Goal: Communication & Community: Answer question/provide support

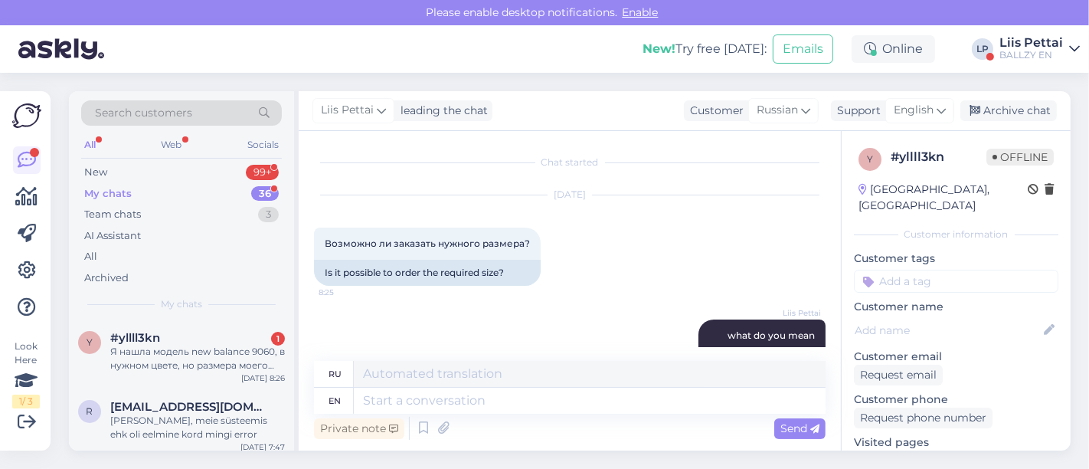
scroll to position [193, 0]
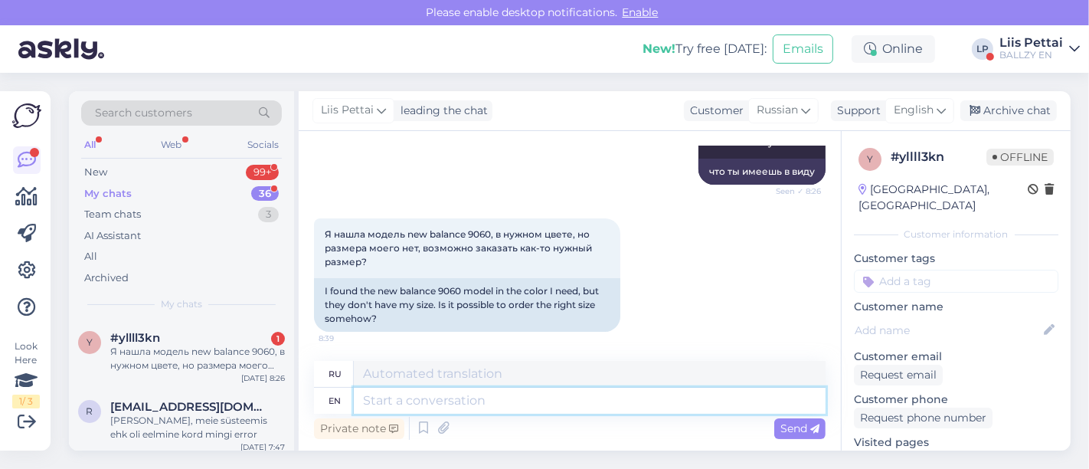
click at [516, 397] on textarea at bounding box center [590, 401] width 472 height 26
click at [195, 355] on div "Я нашла модель new balance 9060, в нужном цвете, но размера моего нет, возможно…" at bounding box center [197, 359] width 175 height 28
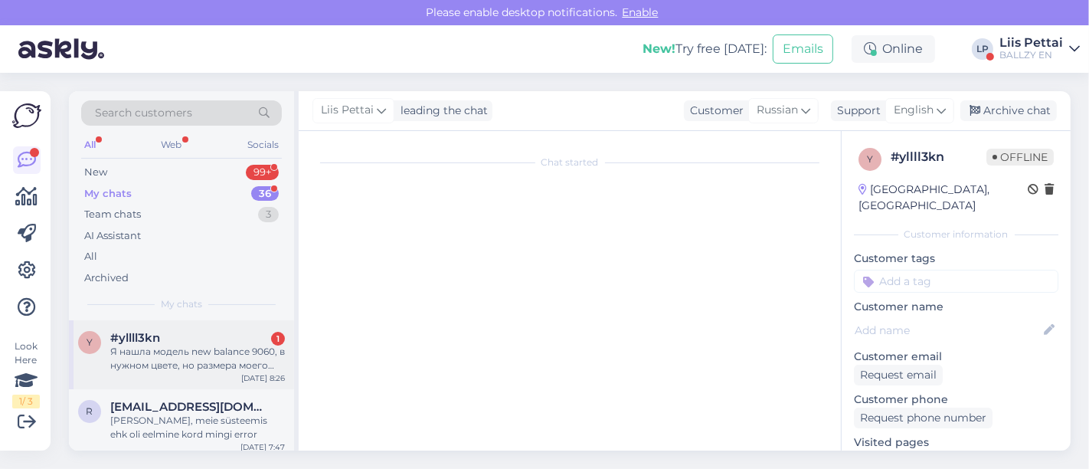
scroll to position [155, 0]
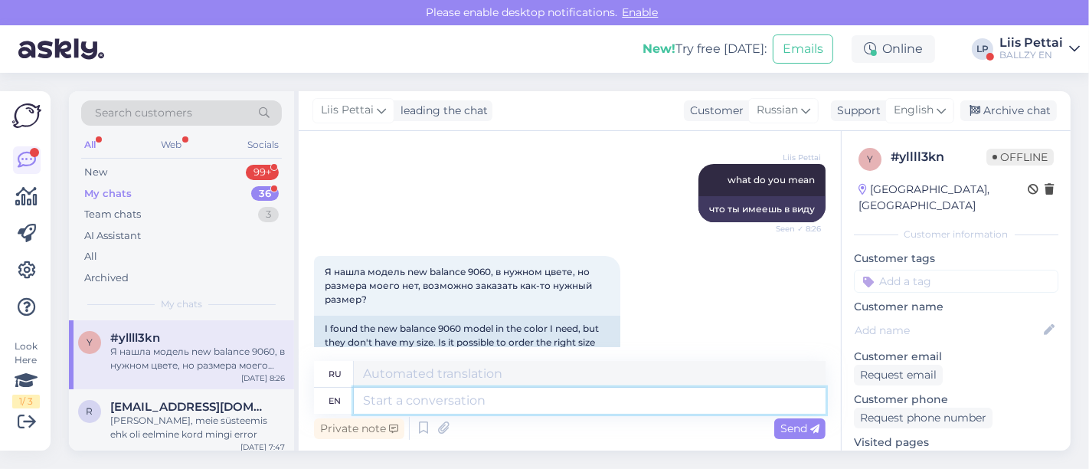
click at [557, 405] on textarea at bounding box center [590, 401] width 472 height 26
type textarea "if i"
type textarea "если"
type textarea "if it do"
type textarea "если это"
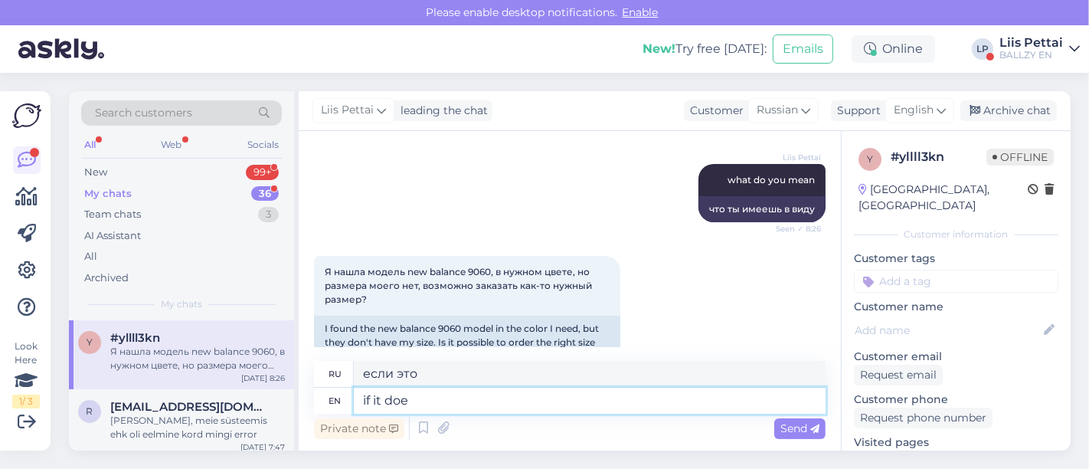
type textarea "if it does"
type textarea "если это так"
type textarea "if it does not s"
type textarea "если это не так"
type textarea "if it does not show i"
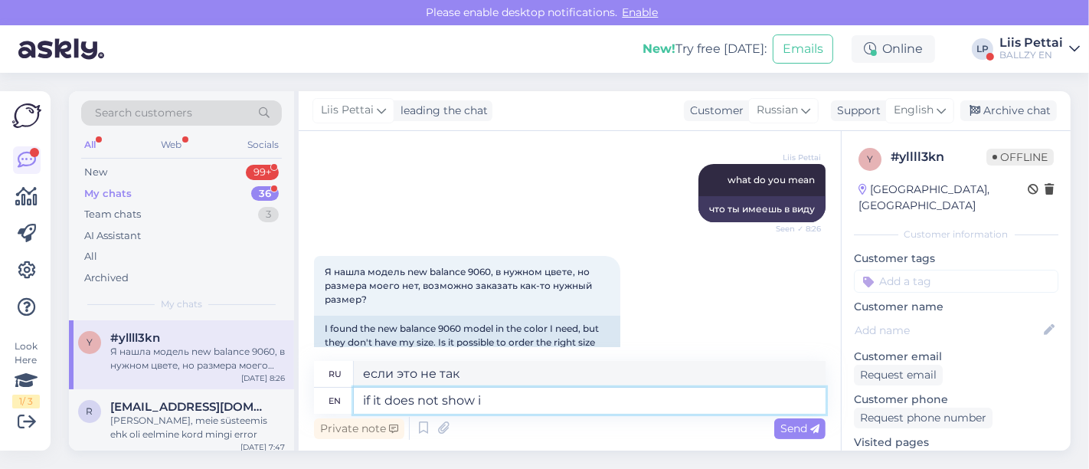
type textarea "если он не показывает"
type textarea "if it does not show in we"
type textarea "если это не отображается [PERSON_NAME]"
type textarea "if it does not show in webstote"
type textarea "если он не отображается в вебстоуте"
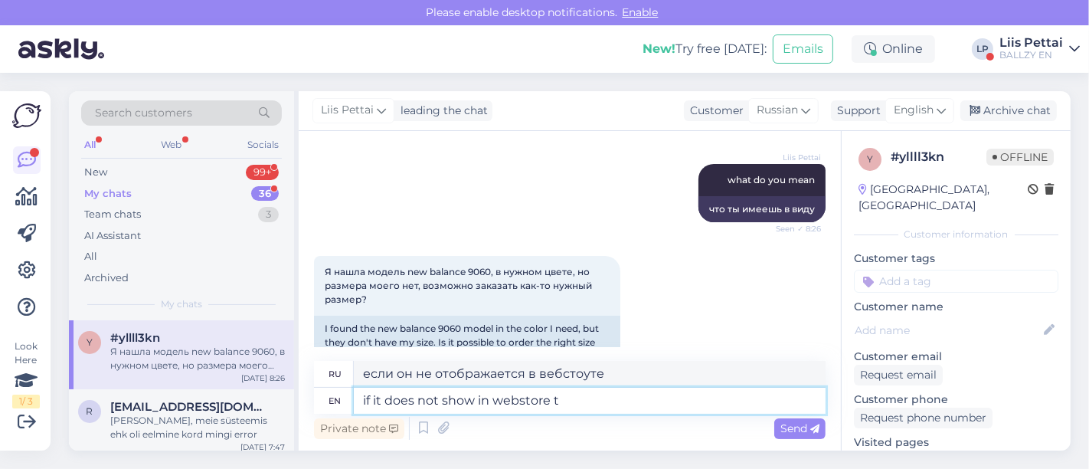
type textarea "if it does not show in webstore th"
type textarea "если он не отображается в интернет-магазине"
type textarea "if it does not show in webstore then no"
type textarea "если он не отображается в интернет-магазине, то"
type textarea "if it does not show in webstore then no :"
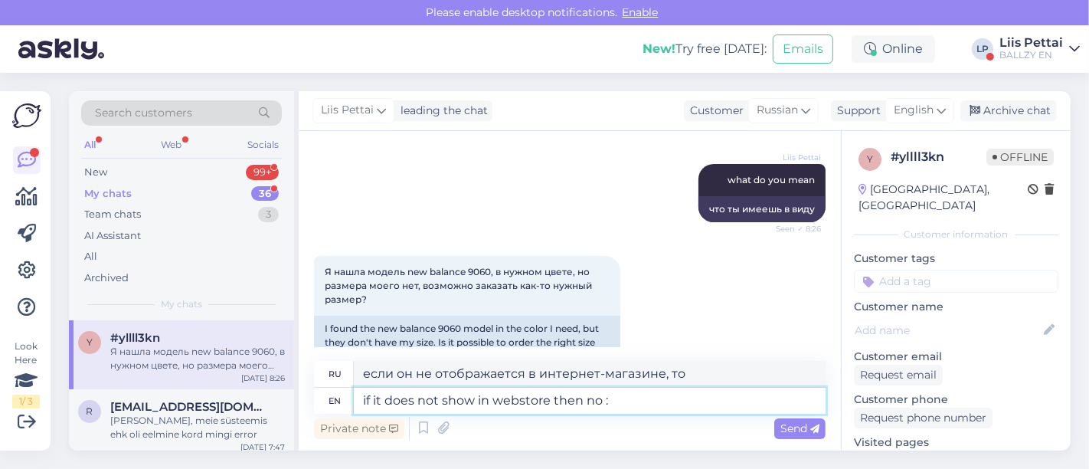
type textarea "если его нет в интернет-магазине, то нет"
type textarea "if it does not show in webstore then no :("
type textarea "если его нет в интернет-магазине, то нет :("
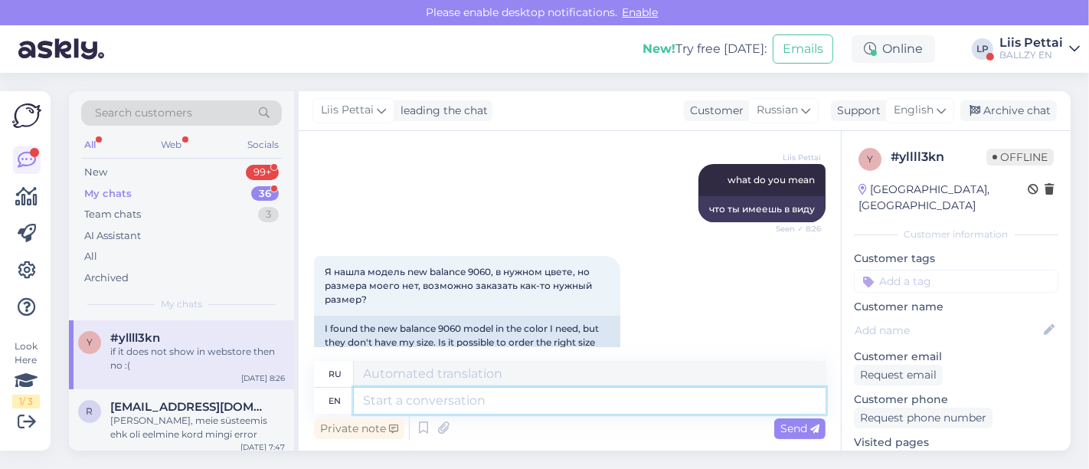
scroll to position [285, 0]
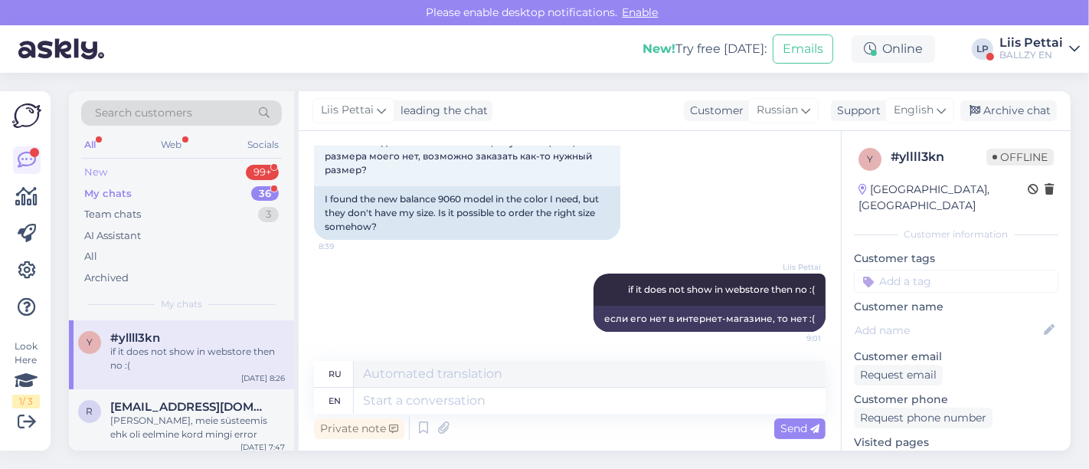
click at [93, 175] on div "New" at bounding box center [95, 172] width 23 height 15
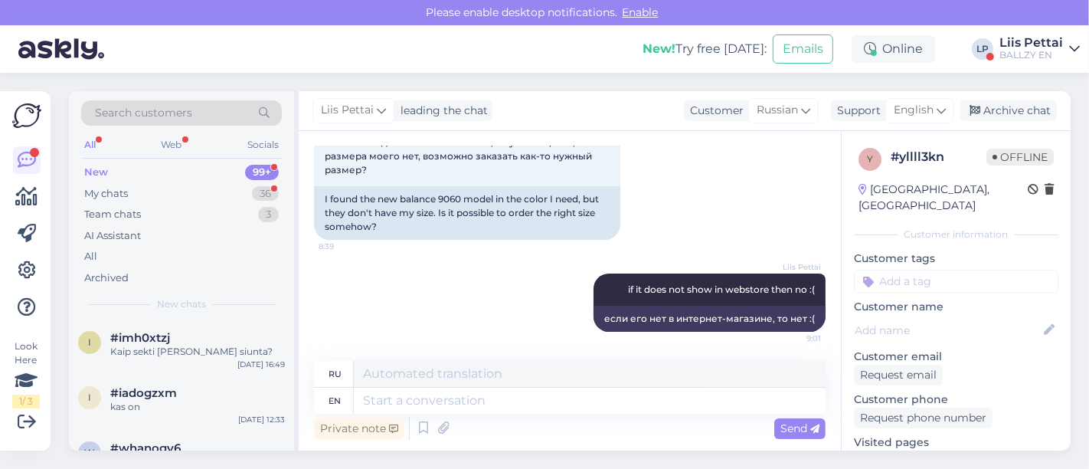
click at [1030, 47] on div "Liis Pettai" at bounding box center [1032, 43] width 64 height 12
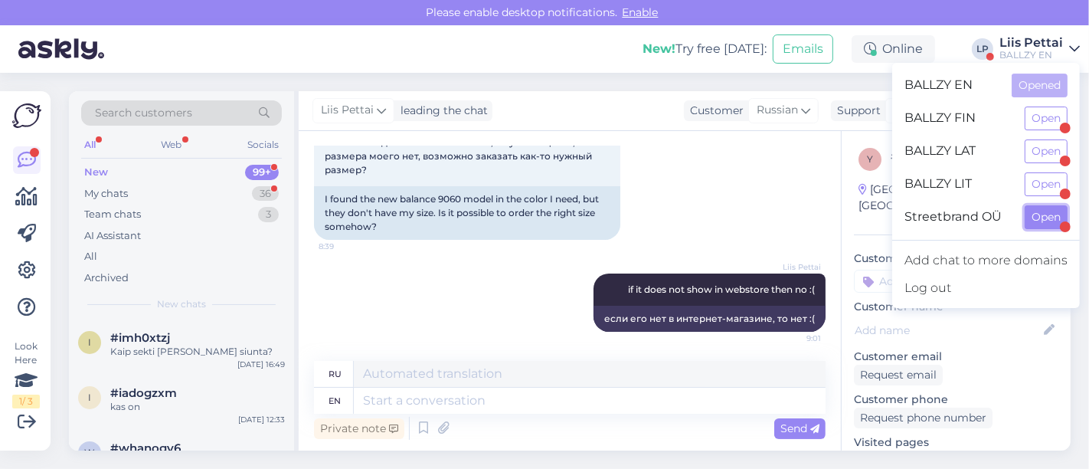
click at [1044, 218] on button "Open" at bounding box center [1046, 217] width 43 height 24
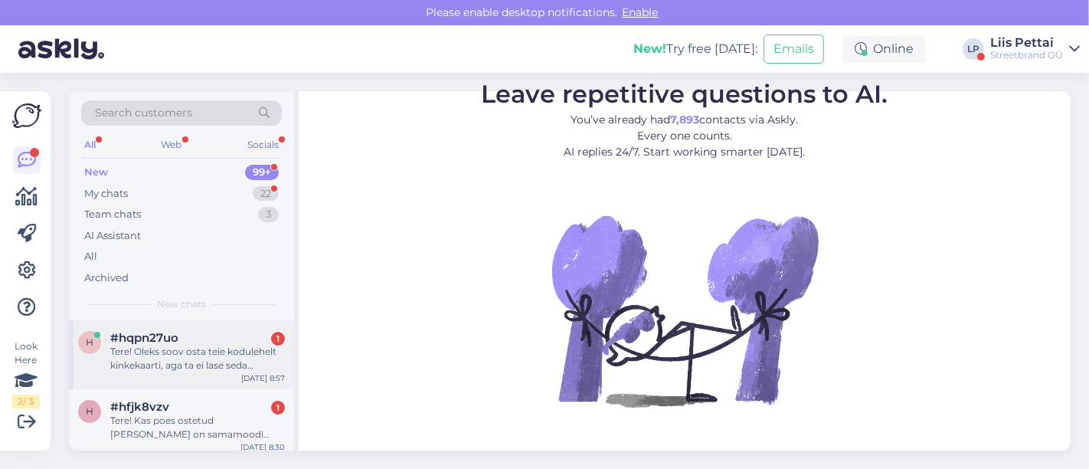
click at [116, 348] on div "Tere! Oleks soov osta teie kodulehelt kinkekaarti, aga ta ei lase seda ostukorv…" at bounding box center [197, 359] width 175 height 28
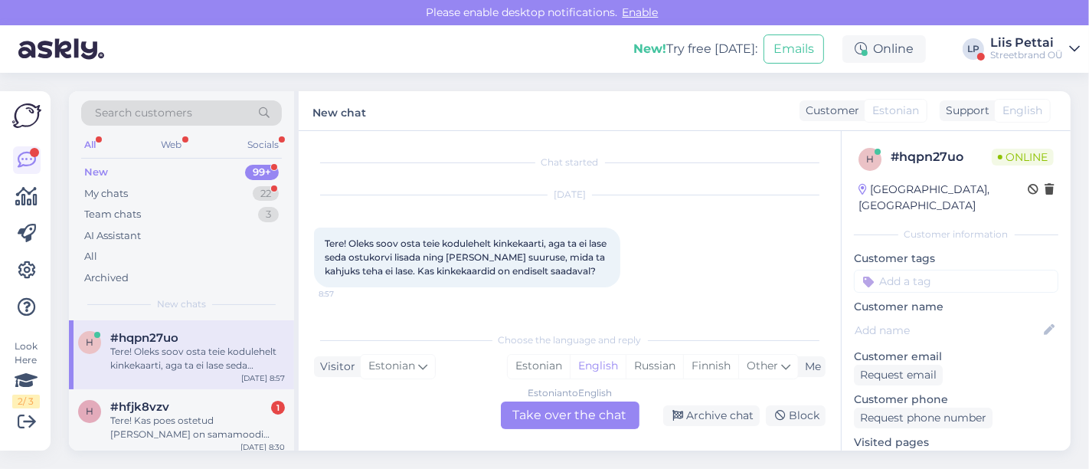
click at [584, 417] on div "Estonian to English Take over the chat" at bounding box center [570, 415] width 139 height 28
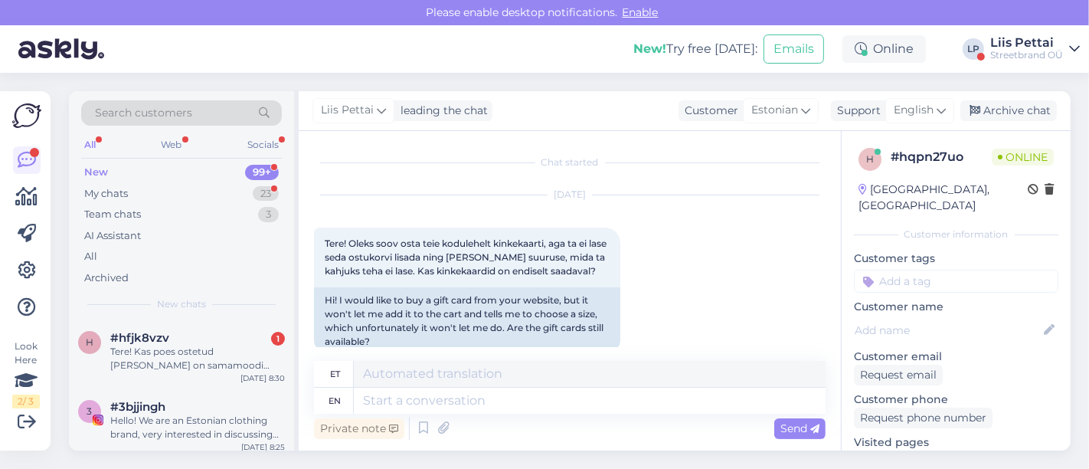
click at [541, 417] on div "Private note Send" at bounding box center [570, 428] width 512 height 29
click at [541, 412] on div "et en Private note Send" at bounding box center [570, 402] width 512 height 82
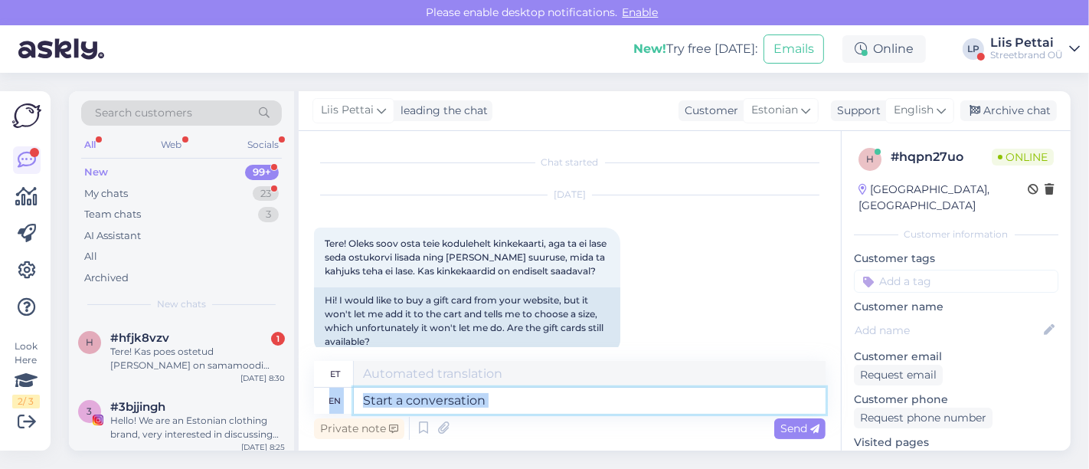
click at [541, 411] on textarea at bounding box center [590, 401] width 472 height 26
click at [600, 407] on textarea at bounding box center [590, 401] width 472 height 26
type textarea "Tere, ka"
type textarea "Tere,"
type textarea "Tere, kahjuks m"
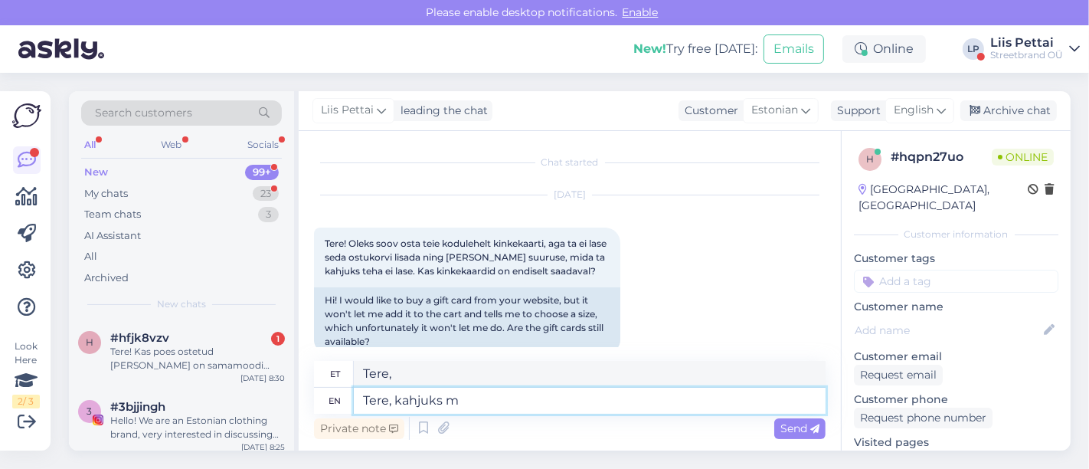
type textarea "Tere, kahjuks"
type textarea "Tere, kahjuks meil on"
type textarea "Tere, kahjuks meil"
type textarea "Tere, kahjuks meil on s"
type textarea "Tere, kahjuks meil on"
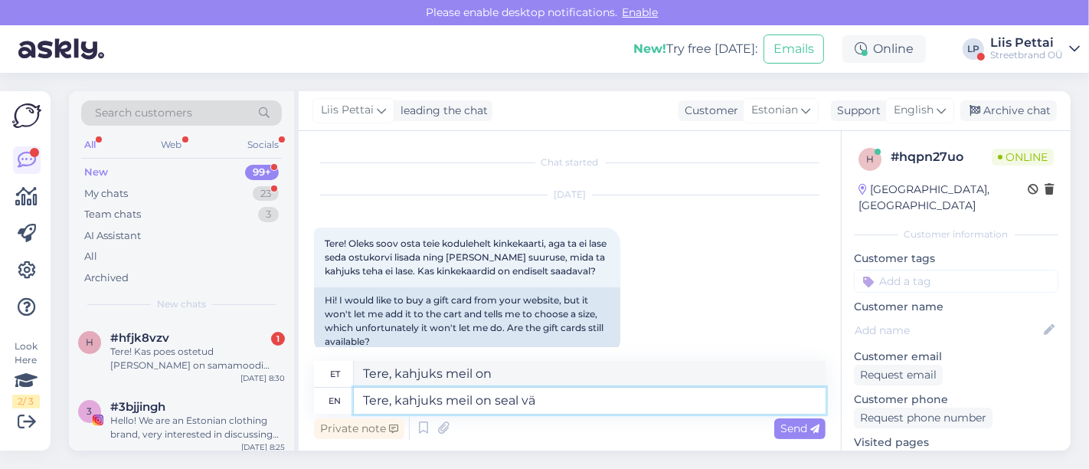
type textarea "Tere, kahjuks meil on seal väi"
type textarea "Tere, kahjuks meil on [PERSON_NAME]"
type textarea "Tere, kahjuks meil on seal väike"
type textarea "Tere, kahjuks meil on seal väike [PERSON_NAME]"
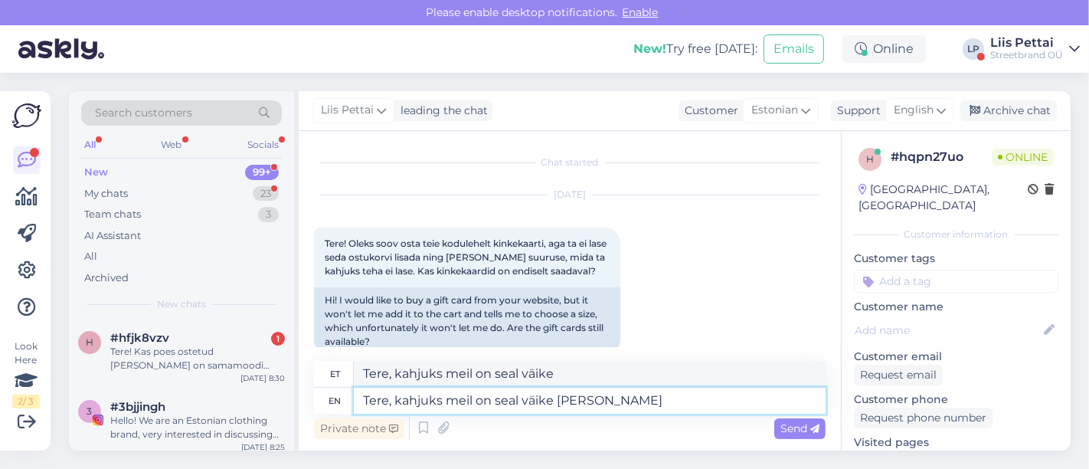
type textarea "Tere, kahjuks meil on seal [PERSON_NAME]"
type textarea "Tere, kahjuks meil on seal [PERSON_NAME] jaa,"
type textarea "Tere, kahjuks meil on seal [PERSON_NAME] jaa, tegeleme se"
type textarea "Tere, kahjuks meil on seal [PERSON_NAME] jaa, tegeleme"
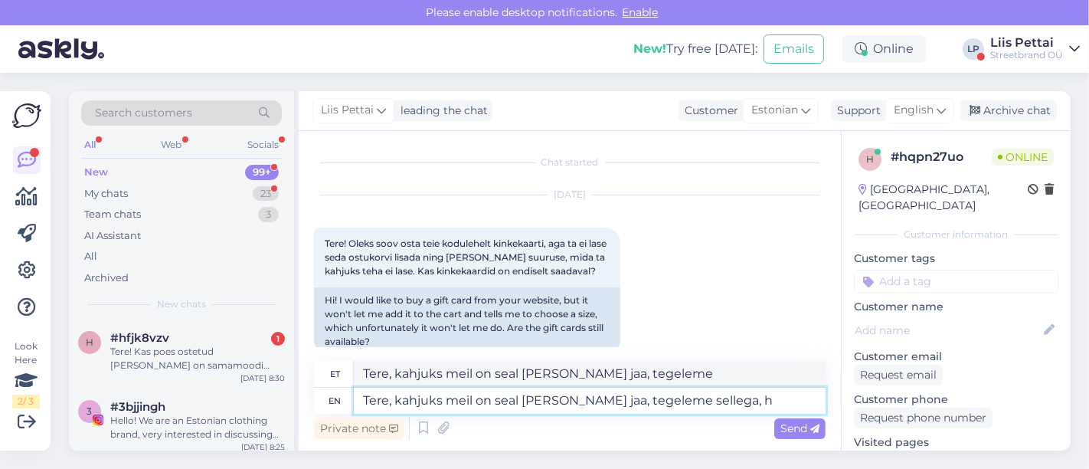
type textarea "Tere, kahjuks meil on seal [PERSON_NAME] jaa, tegeleme sellega, he"
type textarea "Tere, kahjuks meil on seal [PERSON_NAME] jaa, tegeleme sellega,"
type textarea "Tere, kahjuks meil on seal [PERSON_NAME] jaa, tegeleme sellega, hetkel on"
type textarea "Tere, kahjuks meil on seal [PERSON_NAME] jaa, tegeleme sellega, hetkel"
type textarea "Tere, kahjuks meil on seal [PERSON_NAME] jaa, tegeleme sellega, hetkel on võ"
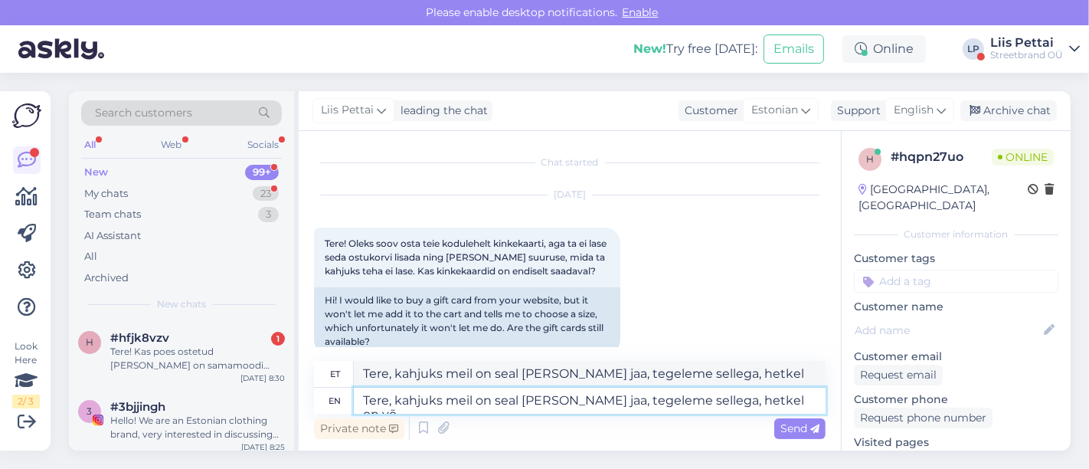
type textarea "Tere, kahjuks meil on seal [PERSON_NAME] jaa, tegeleme sellega, hetkel on"
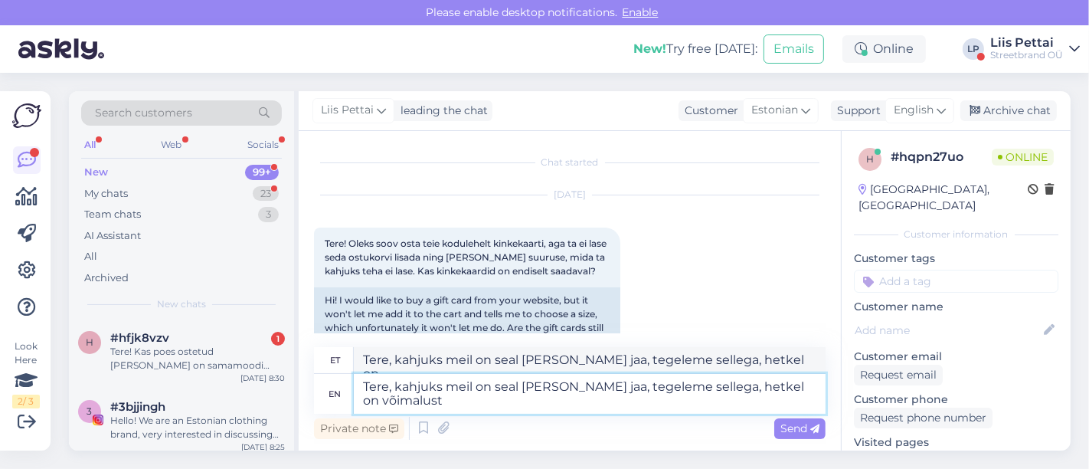
type textarea "Tere, kahjuks meil on seal [PERSON_NAME] jaa, tegeleme sellega, hetkel on võima…"
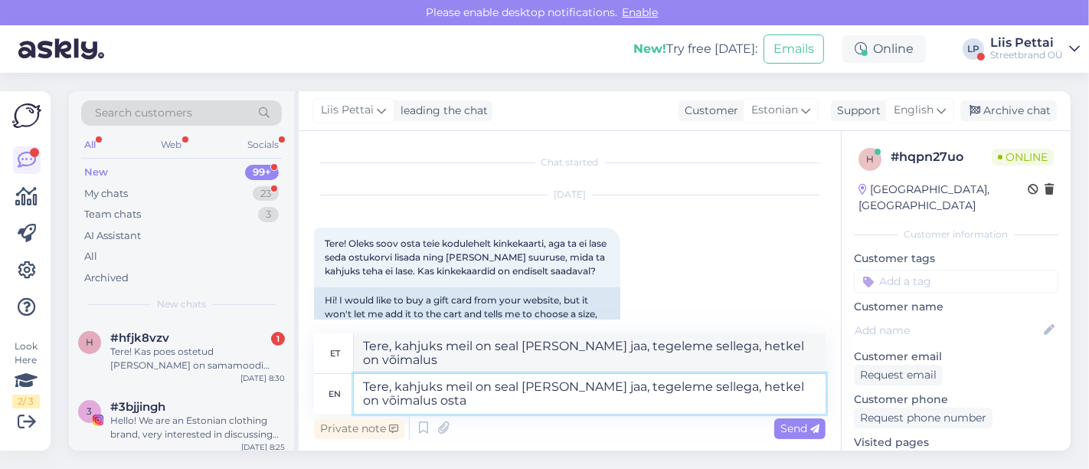
type textarea "Tere, kahjuks meil on seal [PERSON_NAME] jaa, tegeleme sellega, hetkel on võima…"
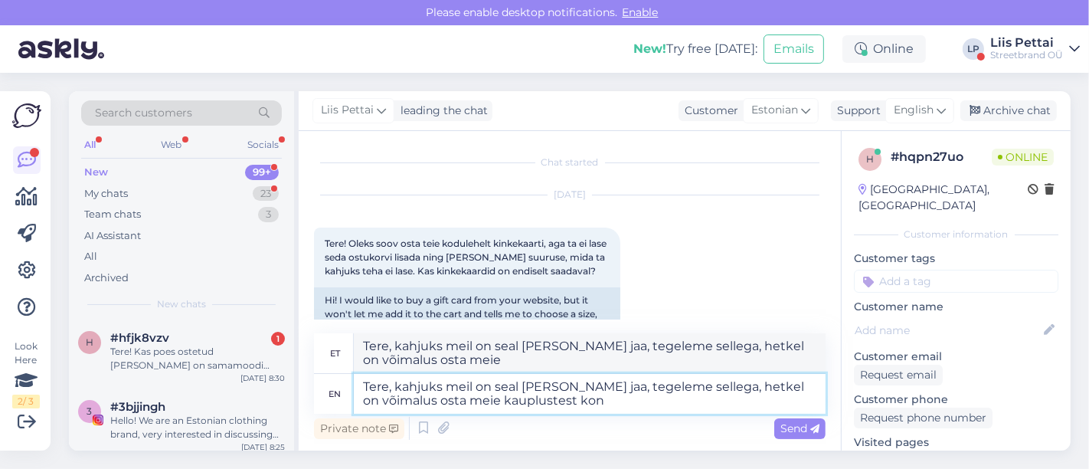
type textarea "Tere, kahjuks meil on seal [PERSON_NAME] jaa, tegeleme sellega, hetkel on võima…"
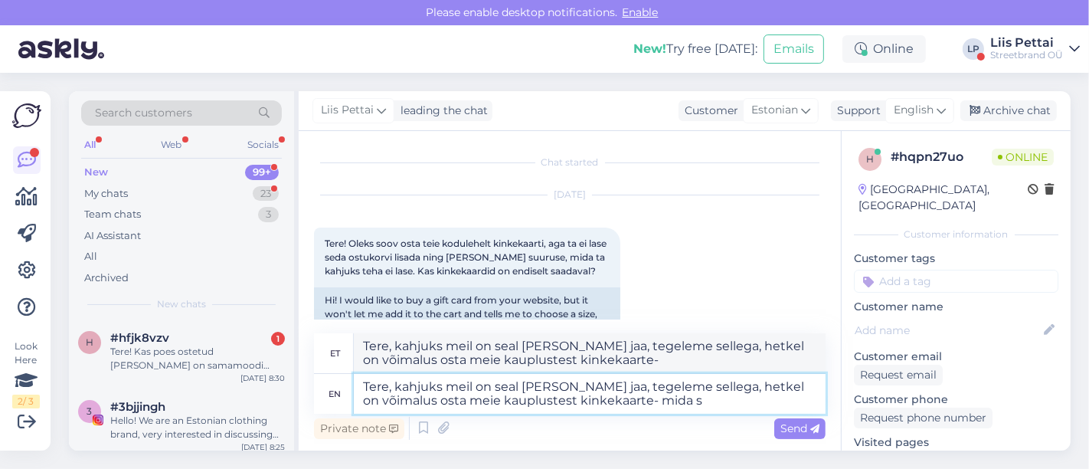
type textarea "Tere, kahjuks meil on seal [PERSON_NAME] jaa, tegeleme sellega, hetkel on võima…"
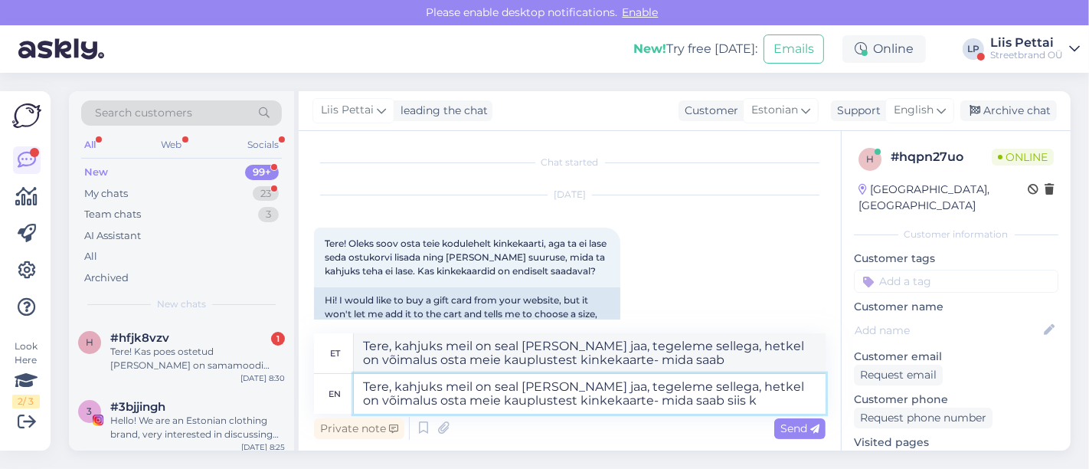
type textarea "Tere, kahjuks meil on seal [PERSON_NAME] jaa, tegeleme sellega, hetkel on võima…"
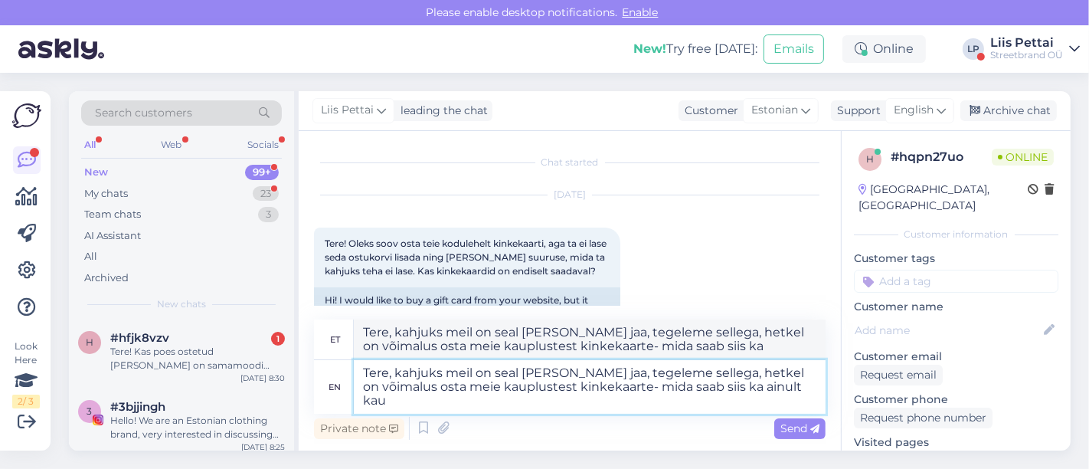
type textarea "Tere, kahjuks meil on seal [PERSON_NAME] jaa, tegeleme sellega, hetkel on võima…"
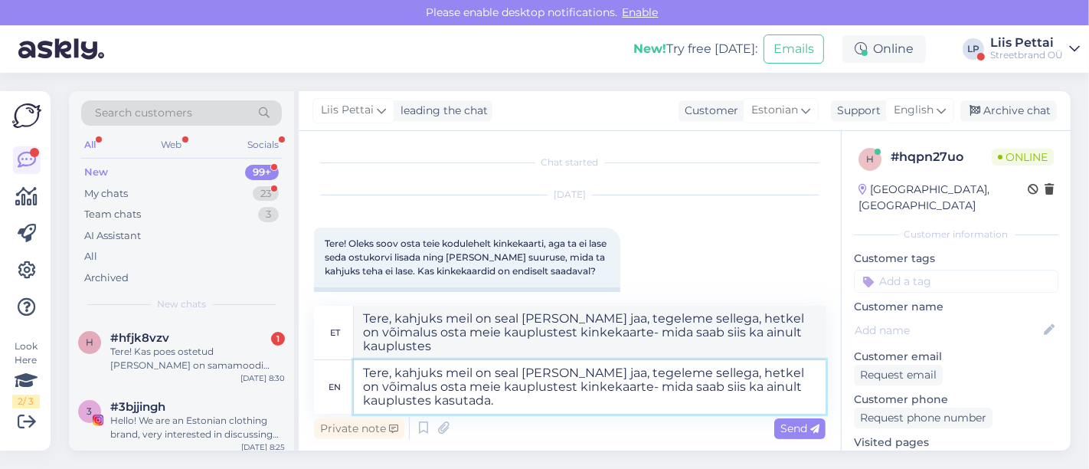
type textarea "Tere, kahjuks meil on seal [PERSON_NAME] jaa, tegeleme sellega, hetkel on võima…"
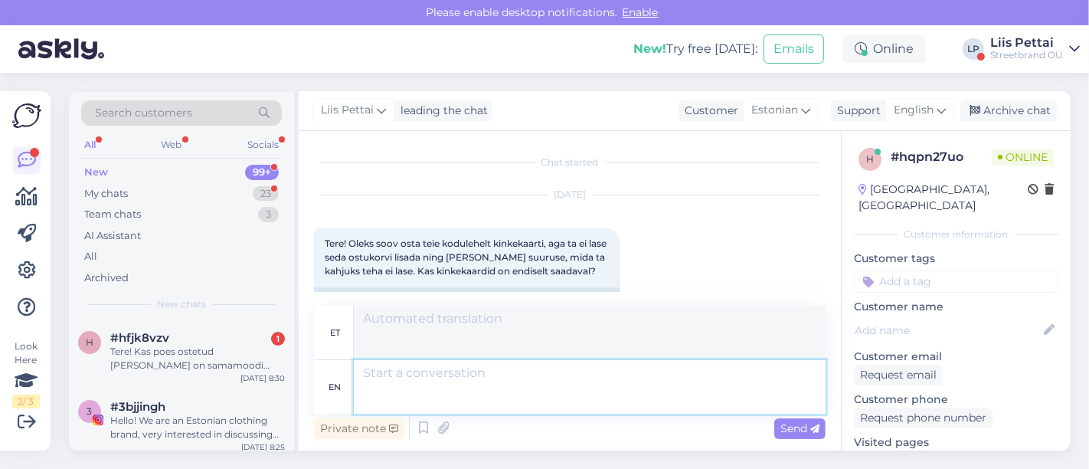
scroll to position [170, 0]
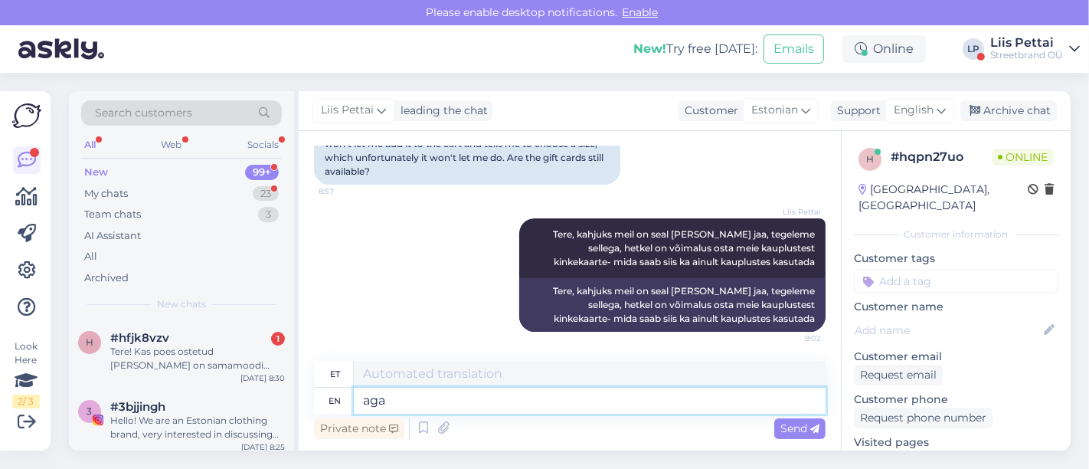
type textarea "aga ü"
type textarea "aga"
type textarea "aga ülemistes on"
type textarea "aga ülemiste"
type textarea "aga ülemistes on mei"
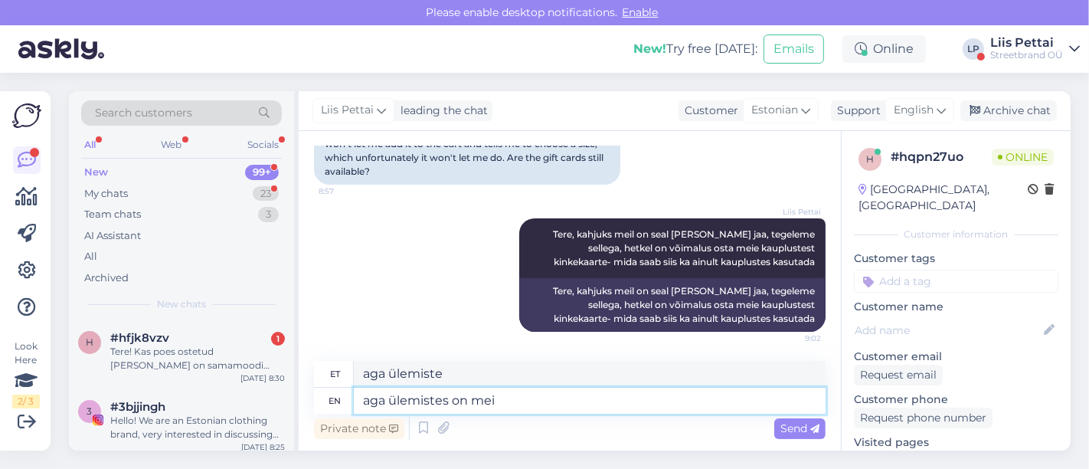
type textarea "aga ülemiste peal"
type textarea "aga ülemistes on meil v"
type textarea "aga ülemiste meil"
type textarea "aga ülemistes on [PERSON_NAME] suu"
type textarea "aga ülemiste on [PERSON_NAME]"
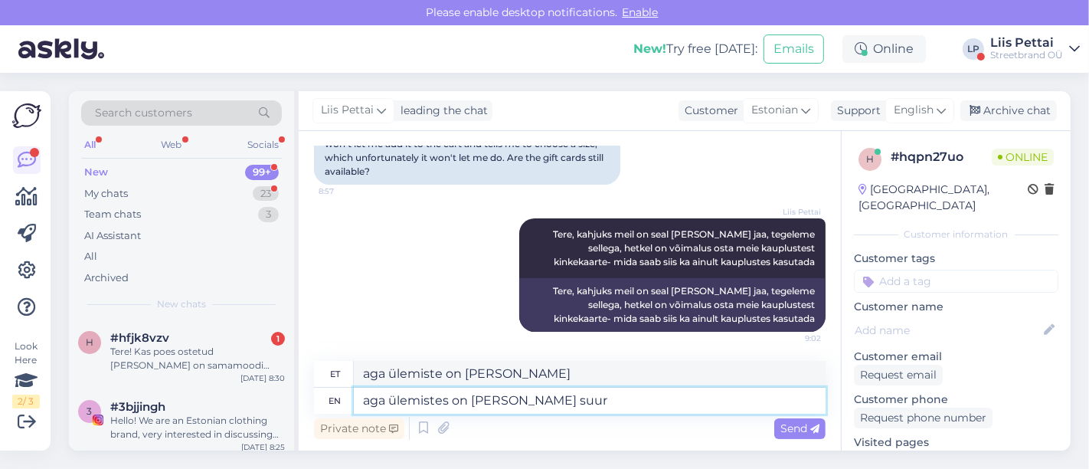
type textarea "aga ülemistes on [PERSON_NAME] suur v"
type textarea "aga ülemistes on [PERSON_NAME] suur"
type textarea "aga ülemistes on [PERSON_NAME] suur valik too"
type textarea "aga ülemistes on [PERSON_NAME] suur valik"
type textarea "aga ülemistes on [PERSON_NAME] suur valik tooteid"
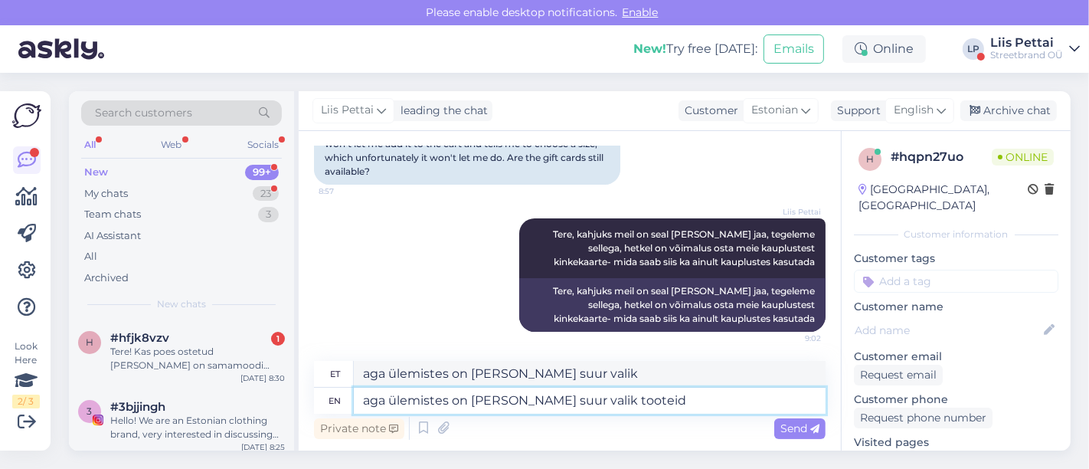
type textarea "aga ülemistes on [PERSON_NAME] suur valik valikuid"
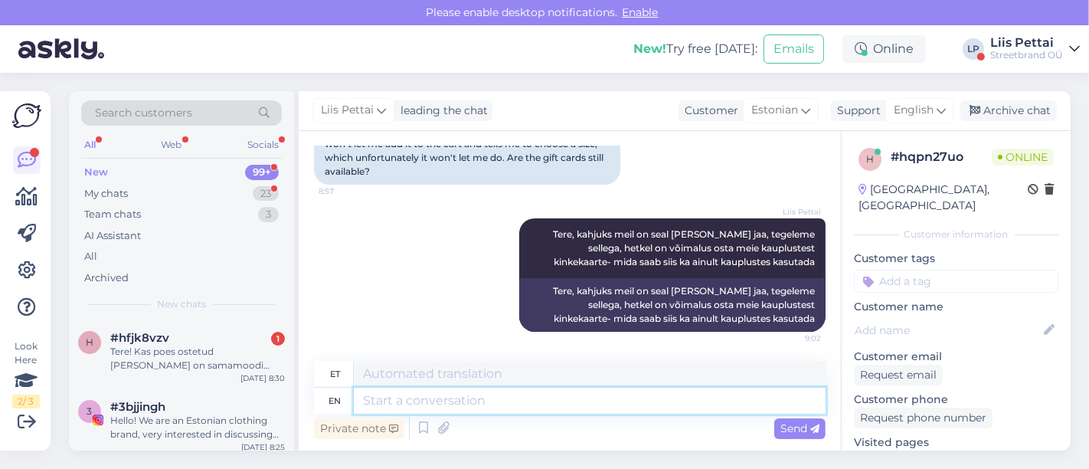
scroll to position [262, 0]
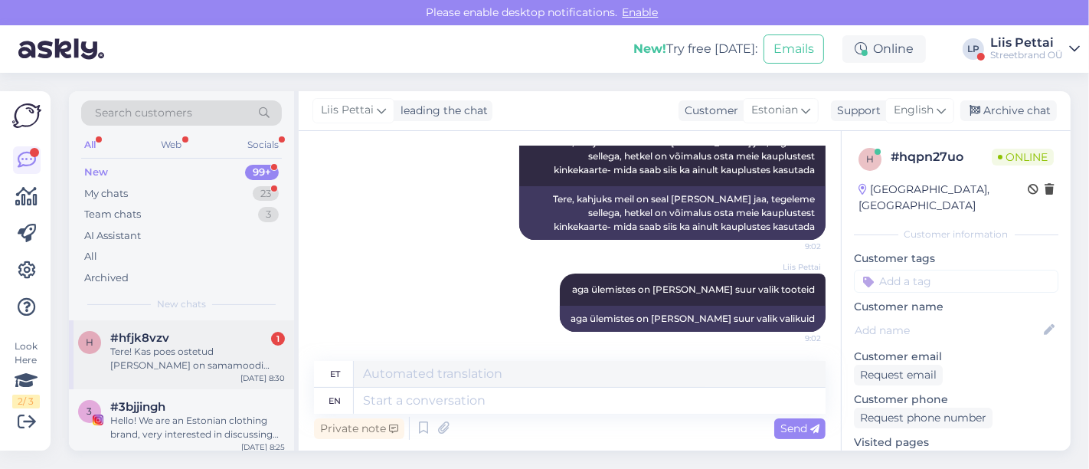
click at [221, 368] on div "Tere! Kas poes ostetud [PERSON_NAME] on samamoodi võimalik tagastada nagu e-poe…" at bounding box center [197, 359] width 175 height 28
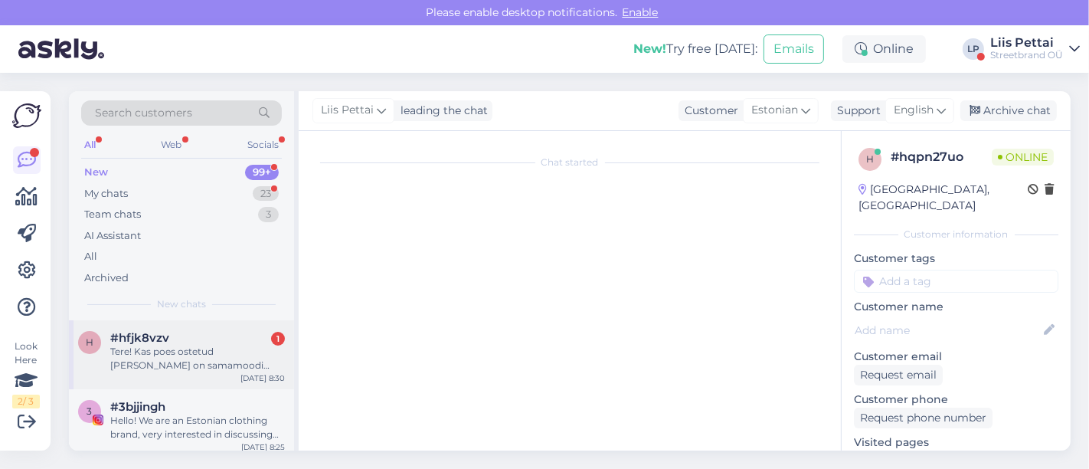
scroll to position [6, 0]
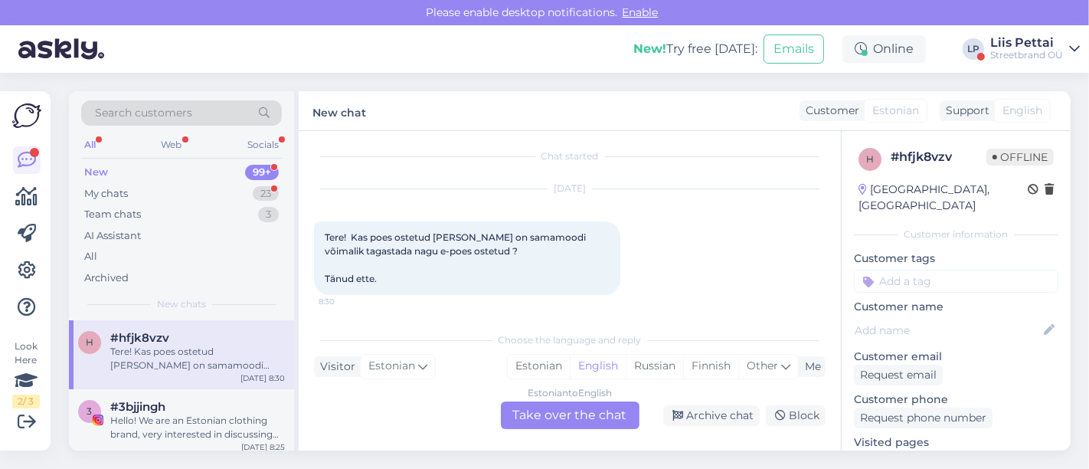
click at [575, 419] on div "Estonian to English Take over the chat" at bounding box center [570, 415] width 139 height 28
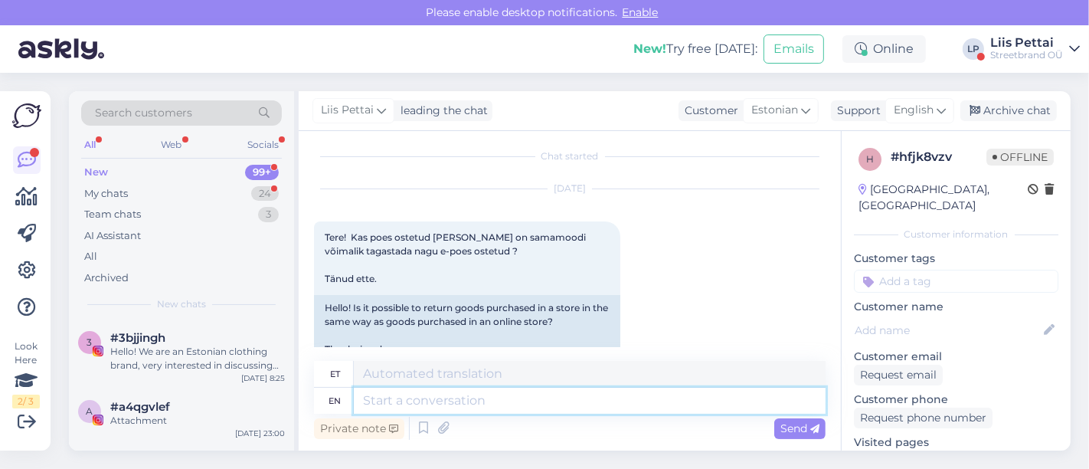
click at [537, 396] on textarea at bounding box center [590, 401] width 472 height 26
type textarea "Kahjuks ei"
type textarea "Kahjuks"
type textarea "Kahjuks ei,"
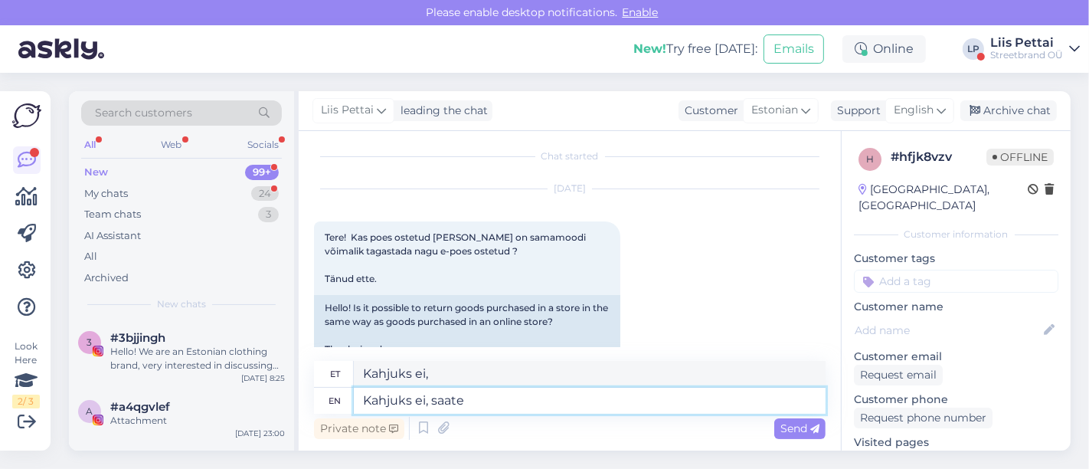
type textarea "Kahjuks ei, saate v"
type textarea "Kahjuks ei, saate"
type textarea "Kahjuks ei, saate vahetada mu"
type textarea "Kahjuks ei, saate vahetada"
type textarea "Kahjuks ei, saate vahetada muu ka"
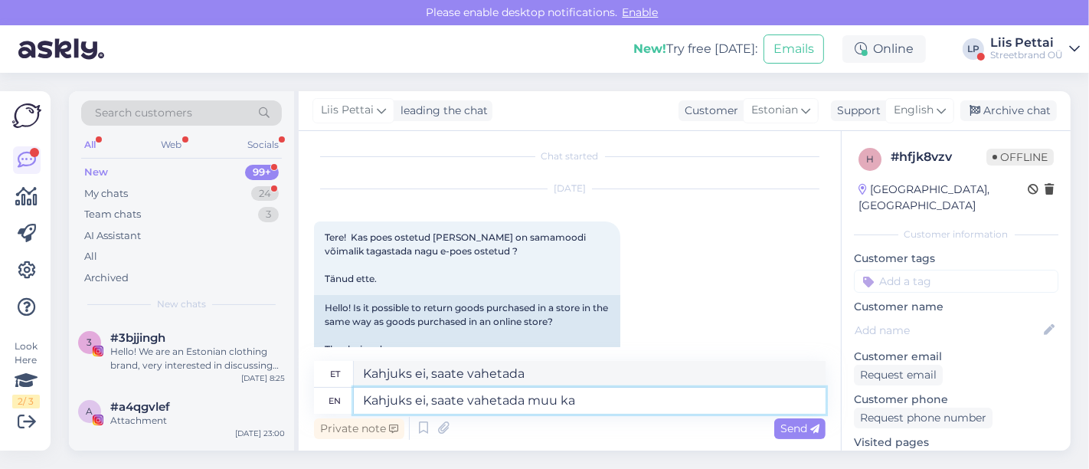
type textarea "Kahjuks ei, saate vahetada muu"
type textarea "Kahjuks ei, saate vahetada muu kauba va"
type textarea "Kahjuks ei, saate vahetada muu kauba"
type textarea "Kahjuks ei, saate vahetada muu kauba vastu, võ"
type textarea "Kahjuks ei, saate vahetada muu kauba vastu,"
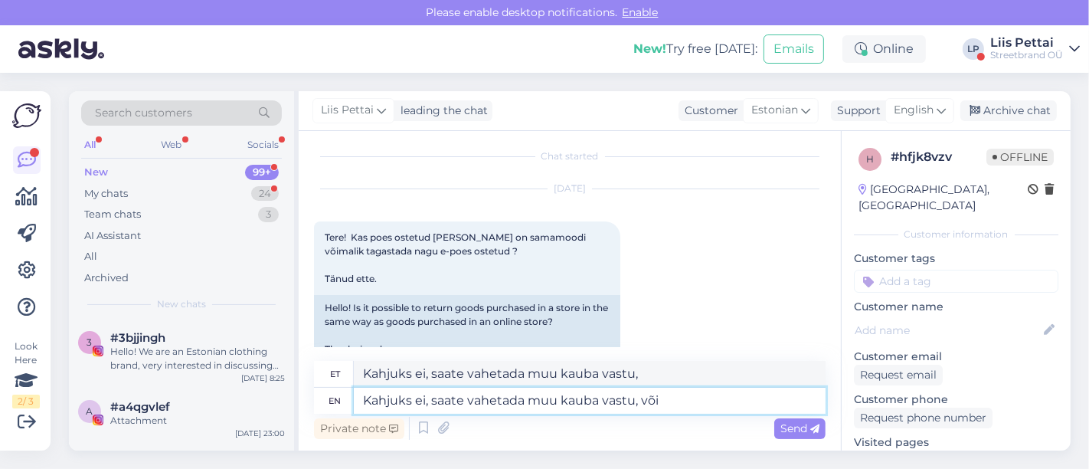
type textarea "Kahjuks ei, saate vahetada muu kauba vastu, või"
type textarea "Kahjuks ei, saate vahetada muu kauba vastu, või vahetuseks ki"
type textarea "Kahjuks ei, saate vahetada muu kauba vastu, või vahetuseks"
type textarea "Kahjuks ei, saate vahetada muu kauba vastu, või vahetuseks kinkekaardid"
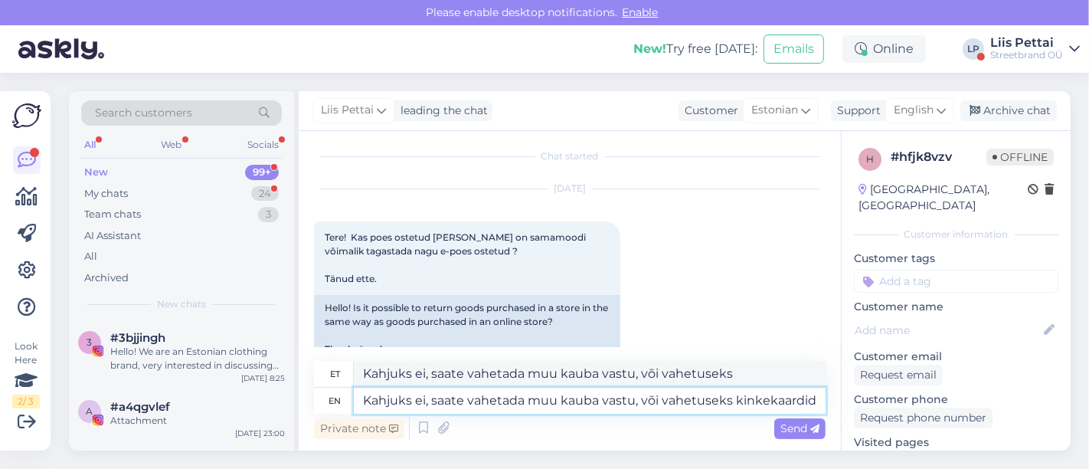
type textarea "Kindlasti ei, saate vahetada muu kauba vastu, või vahetuseks kinkekaardid"
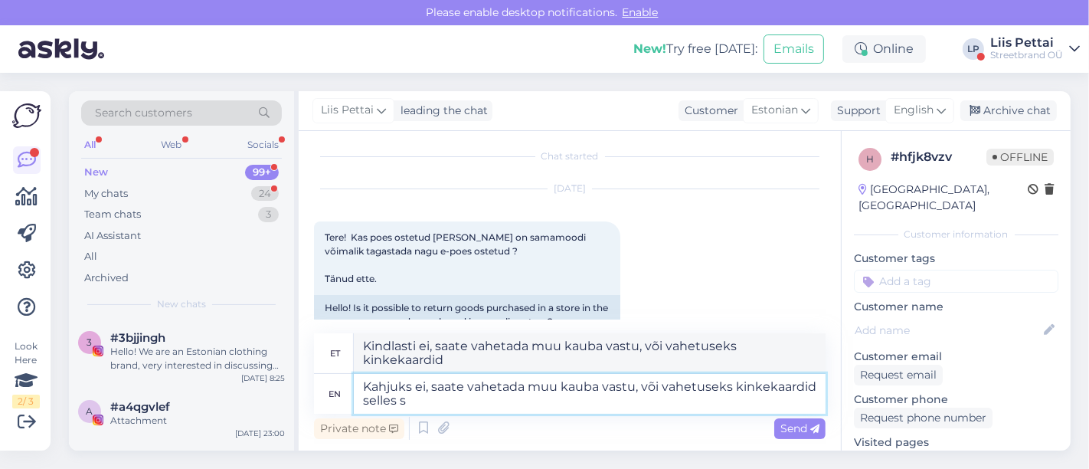
type textarea "Kahjuks ei, saate vahetada muu kauba vastu, või vahetuseks kinkekaardid selles …"
type textarea "Kindlasti ei, saate vahetada muu kauba vastu, või vahetuseks kinkekaardid selles"
type textarea "Kahjuks ei, saate vahetada muu kauba vastu, või vahetuseks kinkekaardid selles …"
type textarea "Kindlasti ei, saate vahetada muu kauba vastu, või vahetuseks kinkekaardid selle…"
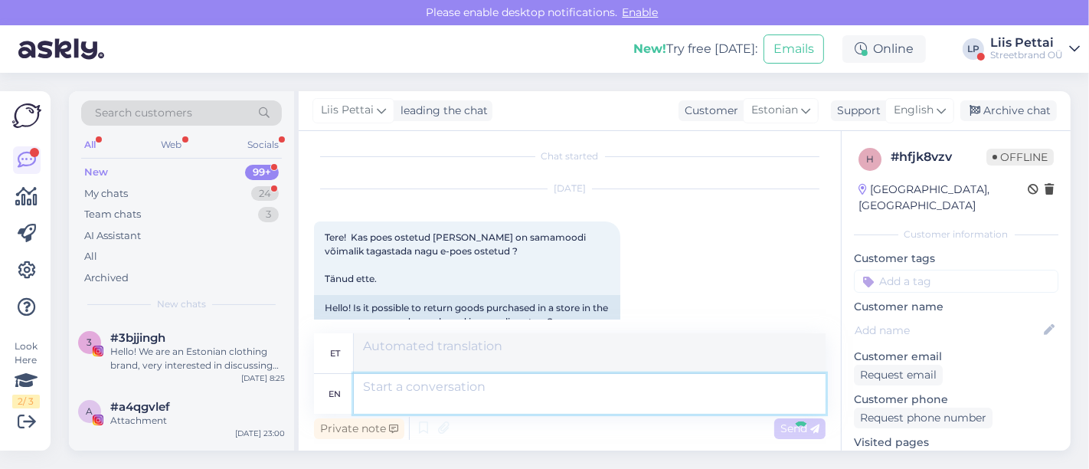
scroll to position [157, 0]
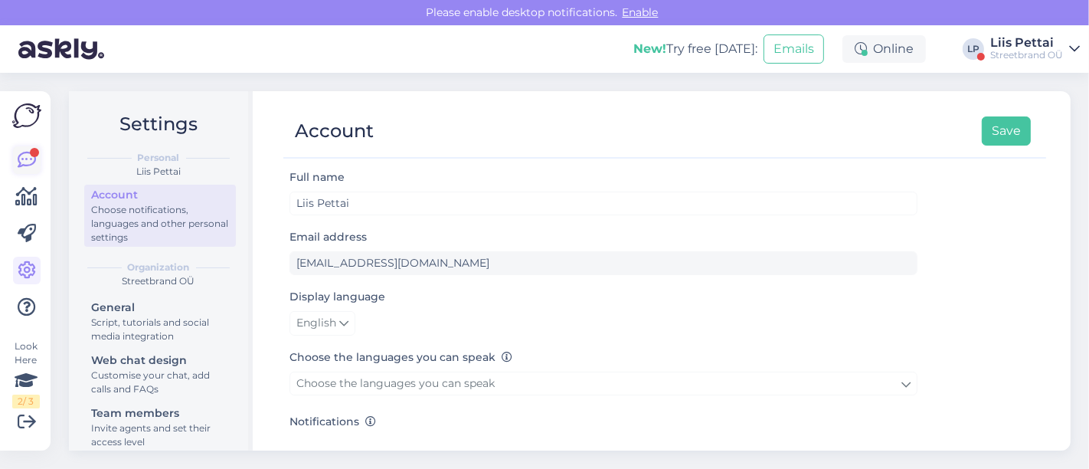
click at [23, 159] on icon at bounding box center [27, 160] width 18 height 18
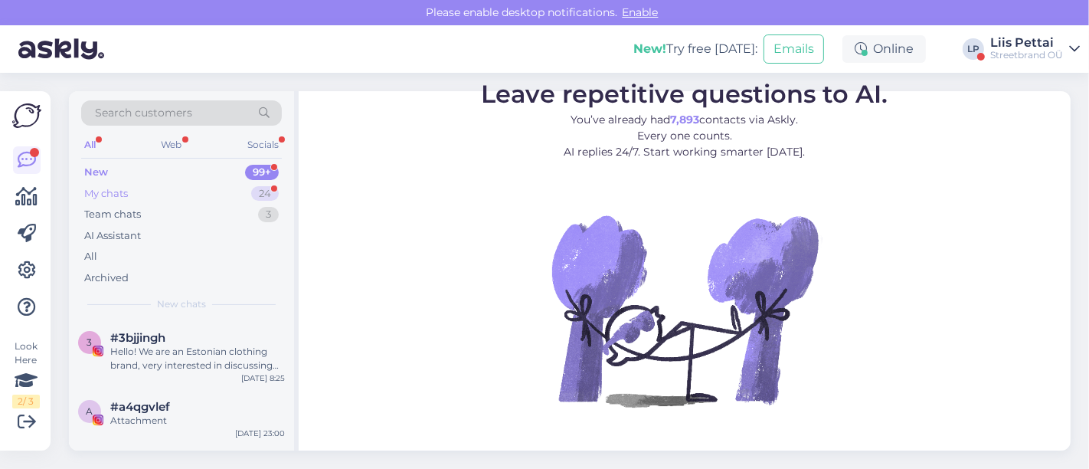
click at [155, 198] on div "My chats 24" at bounding box center [181, 193] width 201 height 21
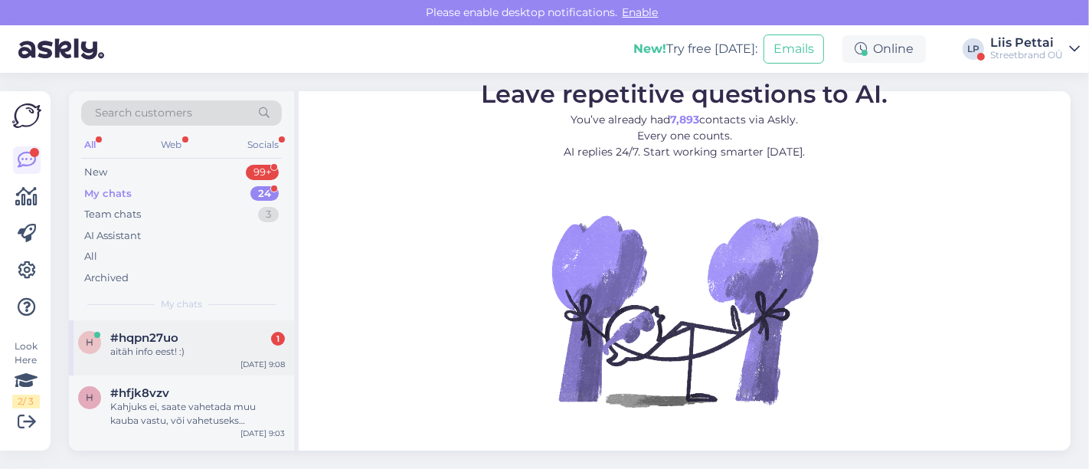
click at [142, 337] on span "#hqpn27uo" at bounding box center [144, 338] width 68 height 14
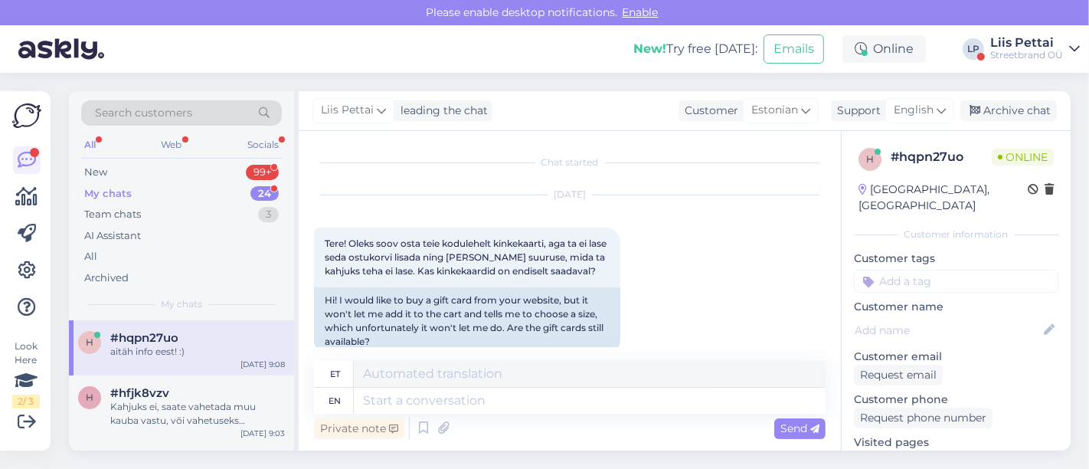
scroll to position [354, 0]
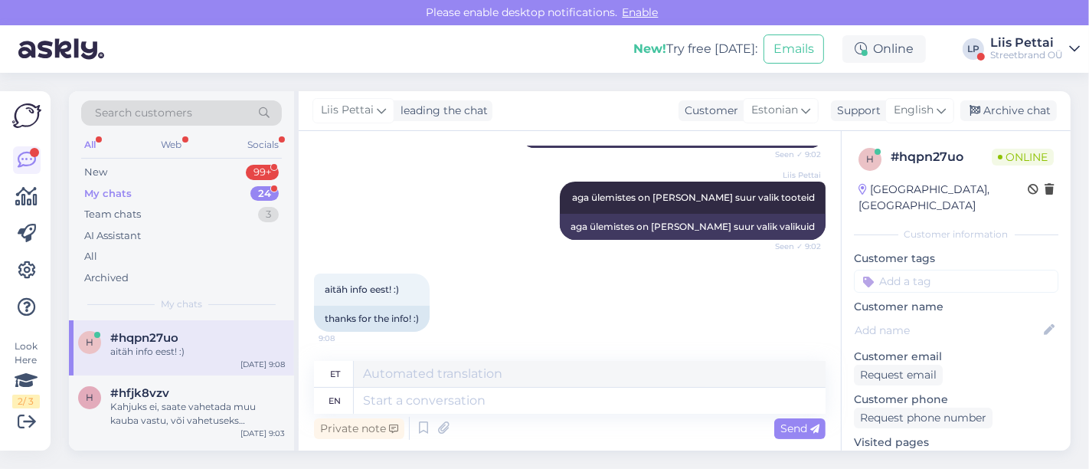
drag, startPoint x: 840, startPoint y: 314, endPoint x: 846, endPoint y: 253, distance: 61.6
click at [846, 253] on div "h # hqpn27uo Online Estonia, Tallinn Customer information Customer tags Custome…" at bounding box center [956, 456] width 229 height 650
drag, startPoint x: 840, startPoint y: 304, endPoint x: 839, endPoint y: 253, distance: 51.3
click at [839, 253] on div "Chat started Sep 15 2025 Tere! Oleks soov osta teie kodulehelt kinkekaarti, aga…" at bounding box center [570, 290] width 542 height 319
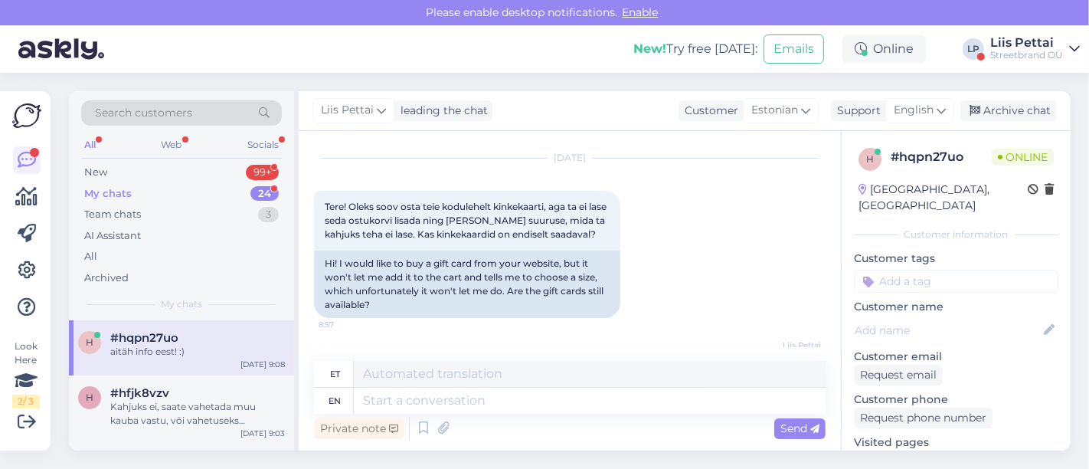
scroll to position [0, 0]
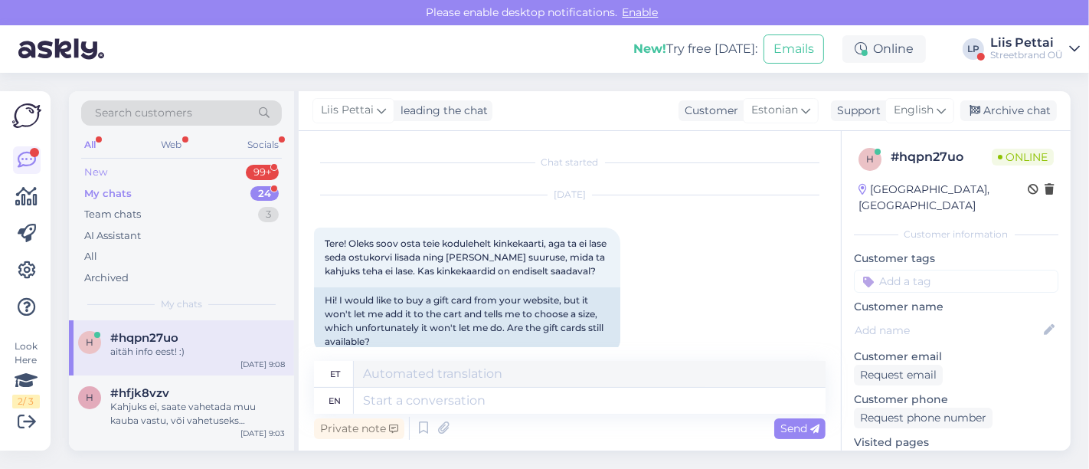
click at [185, 172] on div "New 99+" at bounding box center [181, 172] width 201 height 21
